Goal: Check status: Check status

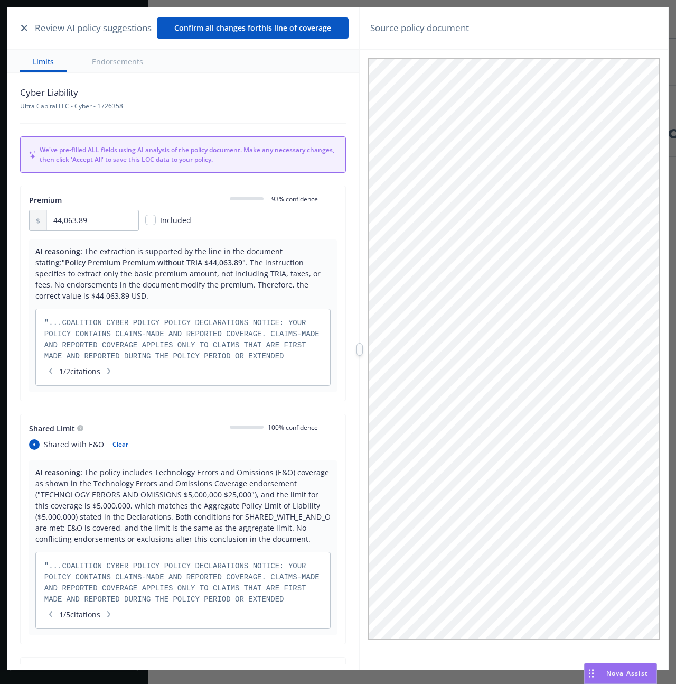
scroll to position [23, 0]
